Goal: Task Accomplishment & Management: Complete application form

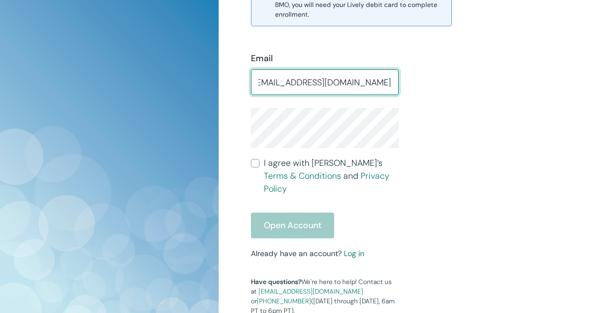
scroll to position [0, 20]
type input "[EMAIL_ADDRESS][DOMAIN_NAME]"
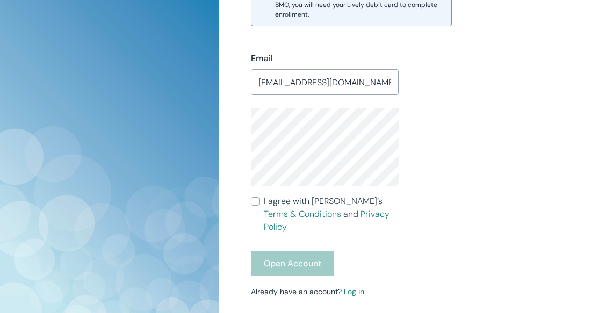
click at [254, 197] on input "I agree with Lively’s Terms & Conditions and Privacy Policy" at bounding box center [255, 201] width 9 height 9
checkbox input "true"
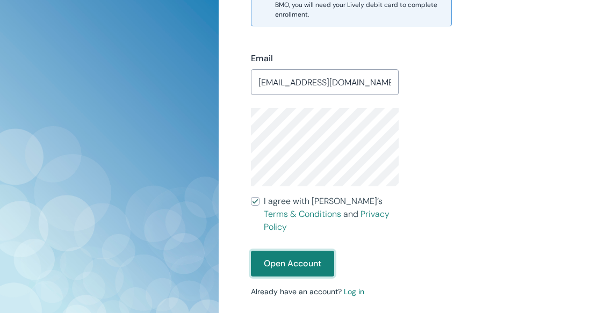
click at [268, 251] on button "Open Account" at bounding box center [292, 264] width 83 height 26
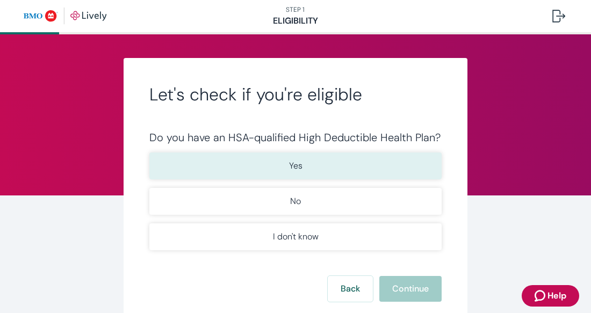
click at [294, 165] on p "Yes" at bounding box center [295, 166] width 13 height 13
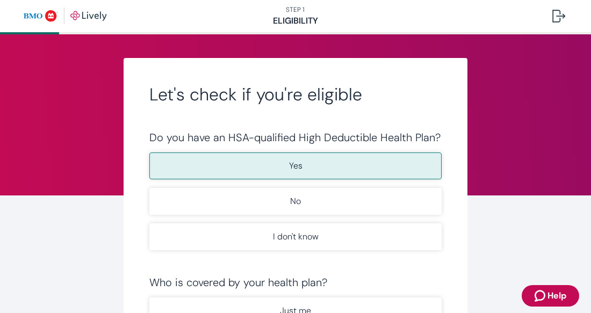
type button "Yes"
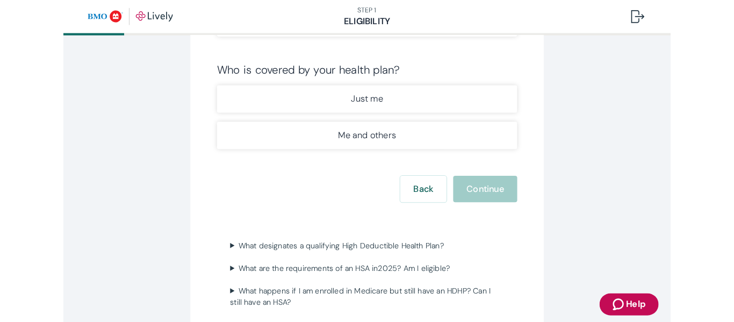
scroll to position [172, 0]
